Goal: Information Seeking & Learning: Learn about a topic

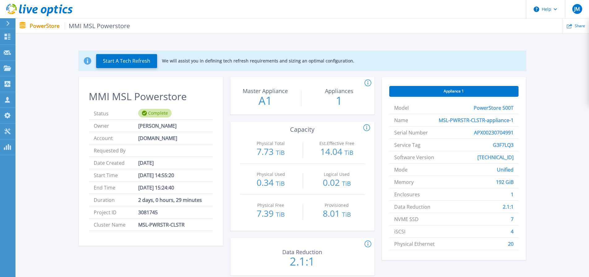
scroll to position [31, 0]
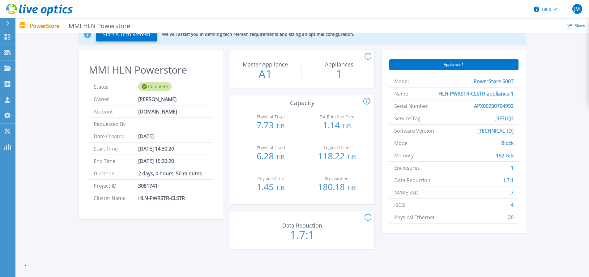
scroll to position [84, 0]
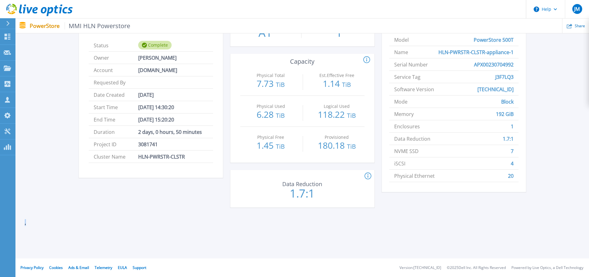
drag, startPoint x: 26, startPoint y: 226, endPoint x: 24, endPoint y: 223, distance: 3.8
click at [24, 223] on div "Start A Tech Refresh We will assist you in defining tech refresh requirements a…" at bounding box center [301, 98] width 573 height 271
click at [69, 219] on div "Start A Tech Refresh We will assist you in defining tech refresh requirements a…" at bounding box center [302, 96] width 555 height 247
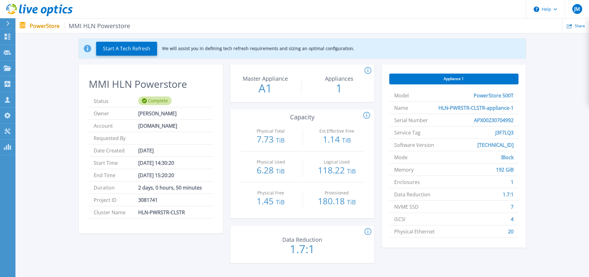
scroll to position [22, 0]
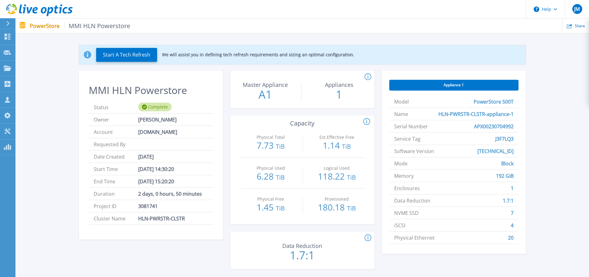
click at [533, 161] on div "Start A Tech Refresh We will assist you in defining tech refresh requirements a…" at bounding box center [302, 158] width 555 height 247
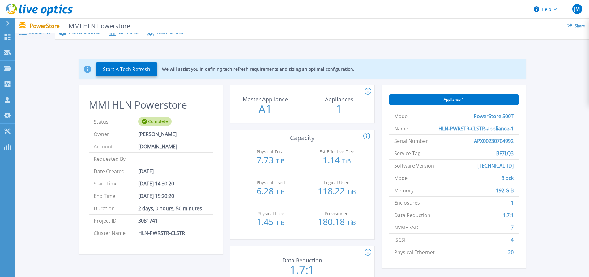
scroll to position [0, 0]
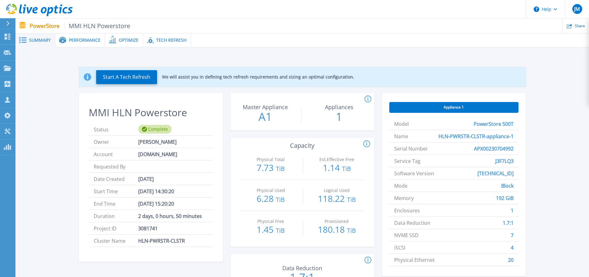
click at [77, 44] on div "Performance" at bounding box center [80, 40] width 50 height 14
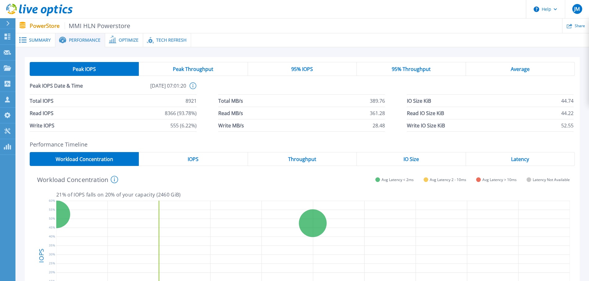
click at [46, 40] on span "Summary" at bounding box center [40, 40] width 22 height 4
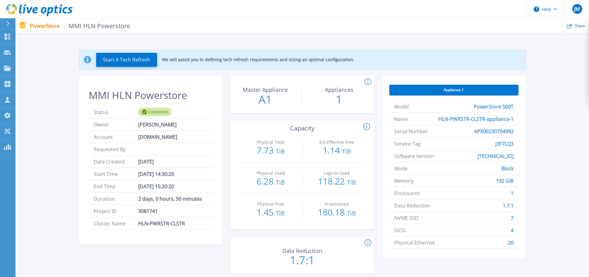
scroll to position [31, 0]
